Goal: Obtain resource: Obtain resource

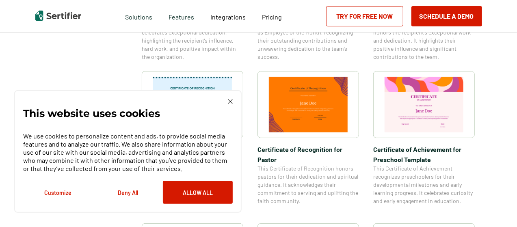
scroll to position [399, 0]
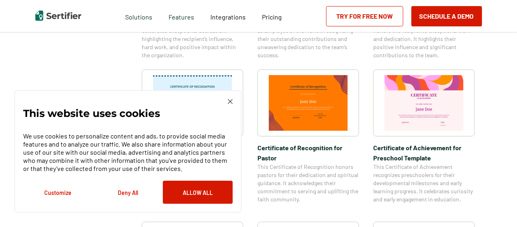
click at [231, 102] on img at bounding box center [230, 101] width 5 height 5
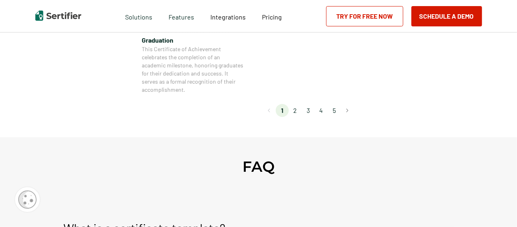
scroll to position [838, 0]
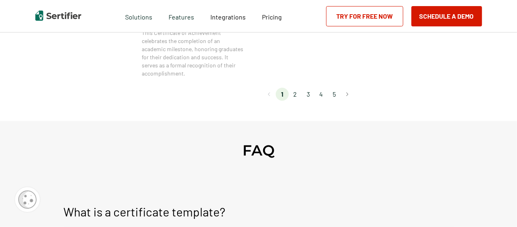
click at [298, 96] on li "2" at bounding box center [295, 94] width 13 height 13
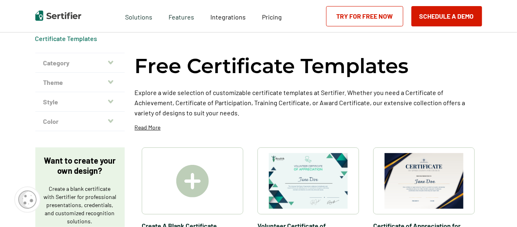
scroll to position [97, 0]
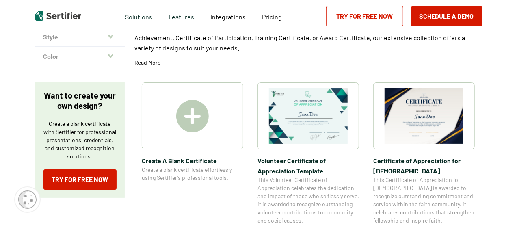
click at [437, 118] on img at bounding box center [424, 116] width 79 height 56
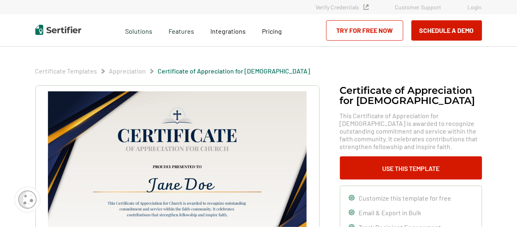
drag, startPoint x: 230, startPoint y: 148, endPoint x: 226, endPoint y: 166, distance: 17.8
click at [226, 166] on img at bounding box center [177, 182] width 258 height 183
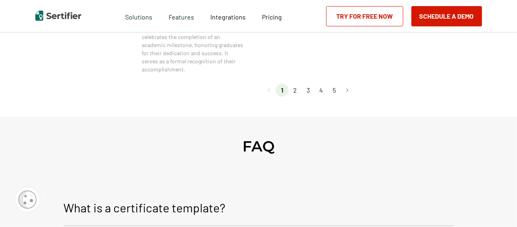
scroll to position [837, 0]
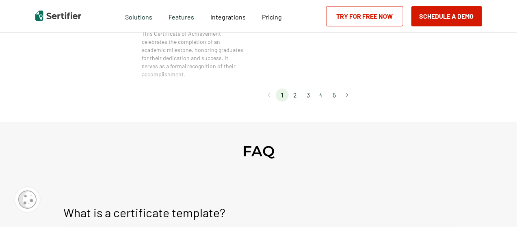
click at [322, 94] on li "4" at bounding box center [321, 95] width 13 height 13
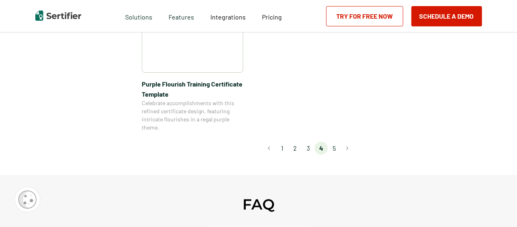
scroll to position [704, 0]
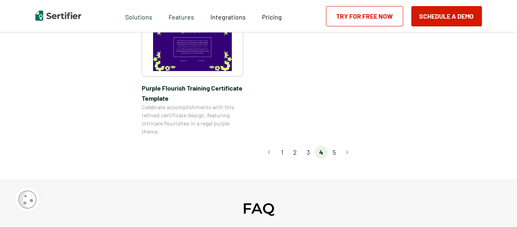
click at [334, 152] on li "5" at bounding box center [334, 152] width 13 height 13
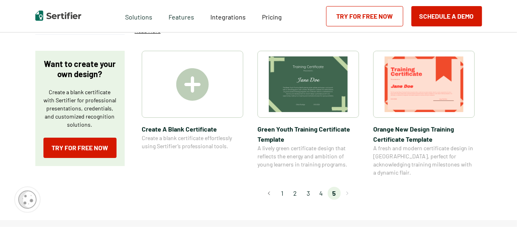
scroll to position [130, 0]
